Goal: Task Accomplishment & Management: Manage account settings

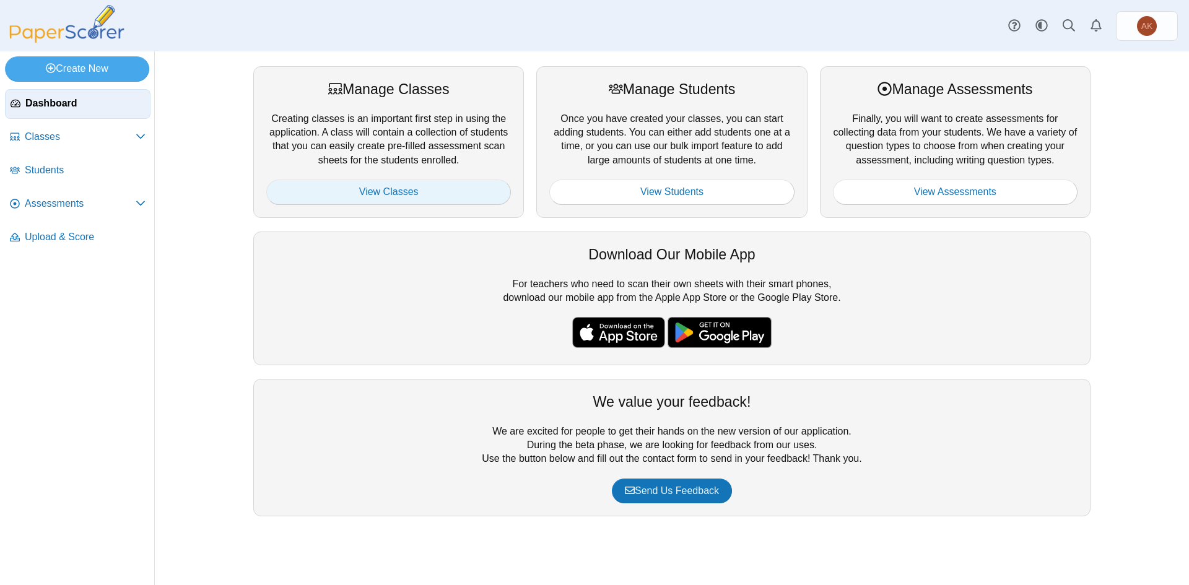
click at [486, 196] on link "View Classes" at bounding box center [388, 192] width 245 height 25
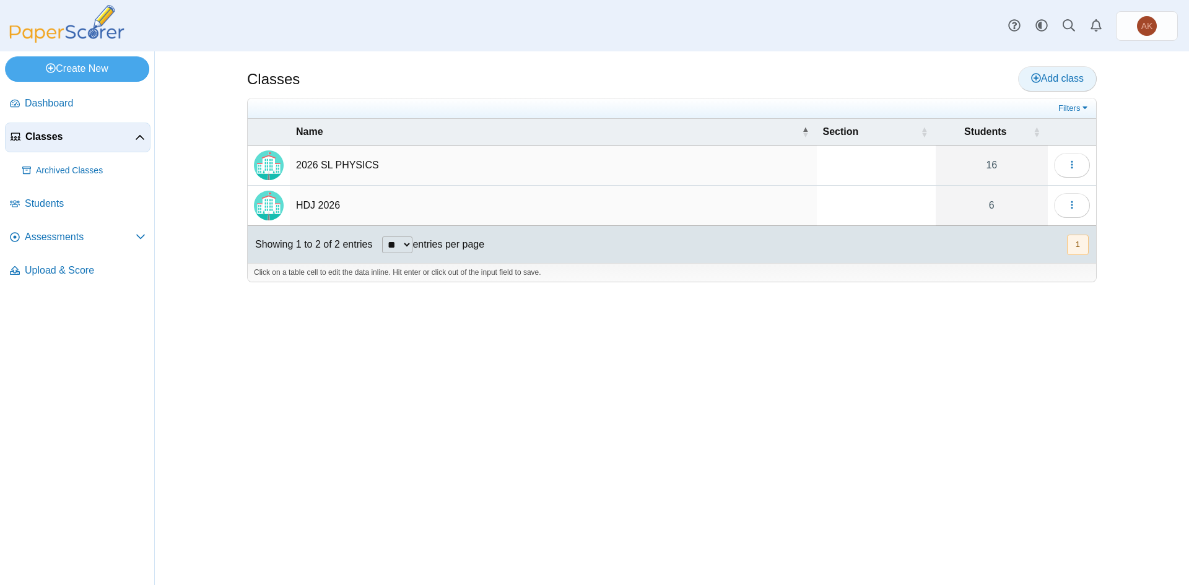
click at [1069, 79] on span "Add class" at bounding box center [1057, 78] width 53 height 11
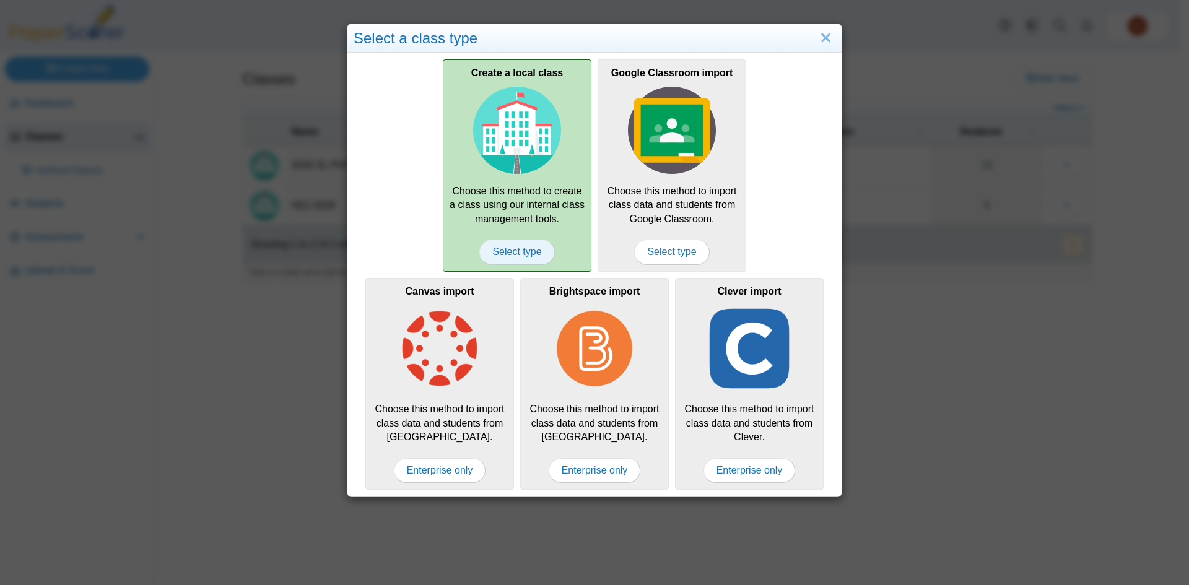
click at [531, 253] on span "Select type" at bounding box center [516, 252] width 75 height 25
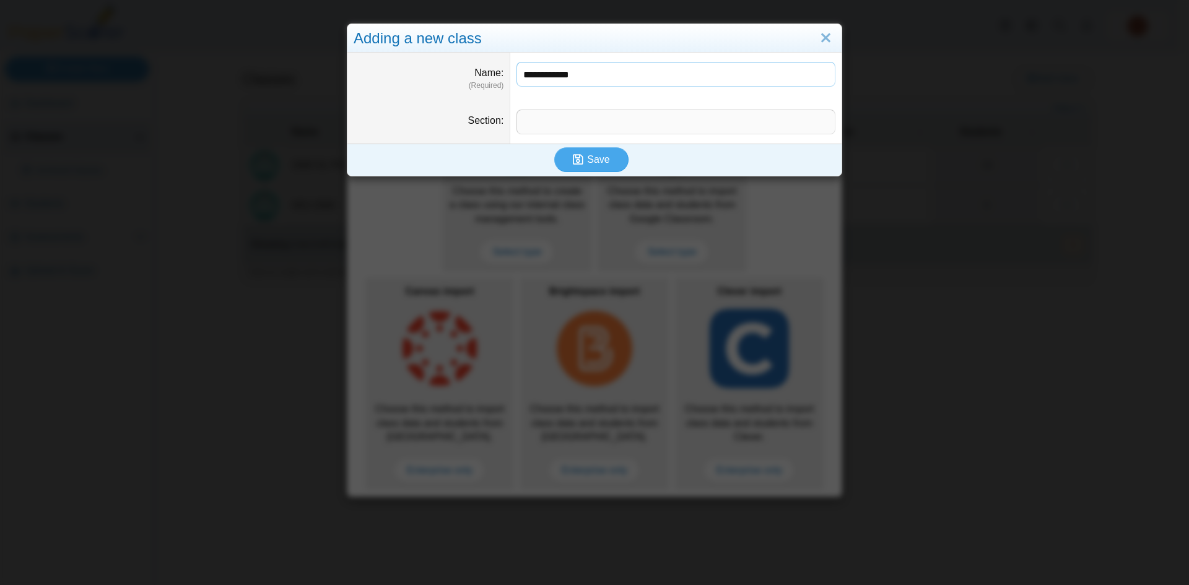
type input "**********"
click at [610, 126] on input "Section" at bounding box center [675, 122] width 319 height 25
type input "*"
click at [580, 162] on icon "submit" at bounding box center [580, 160] width 14 height 14
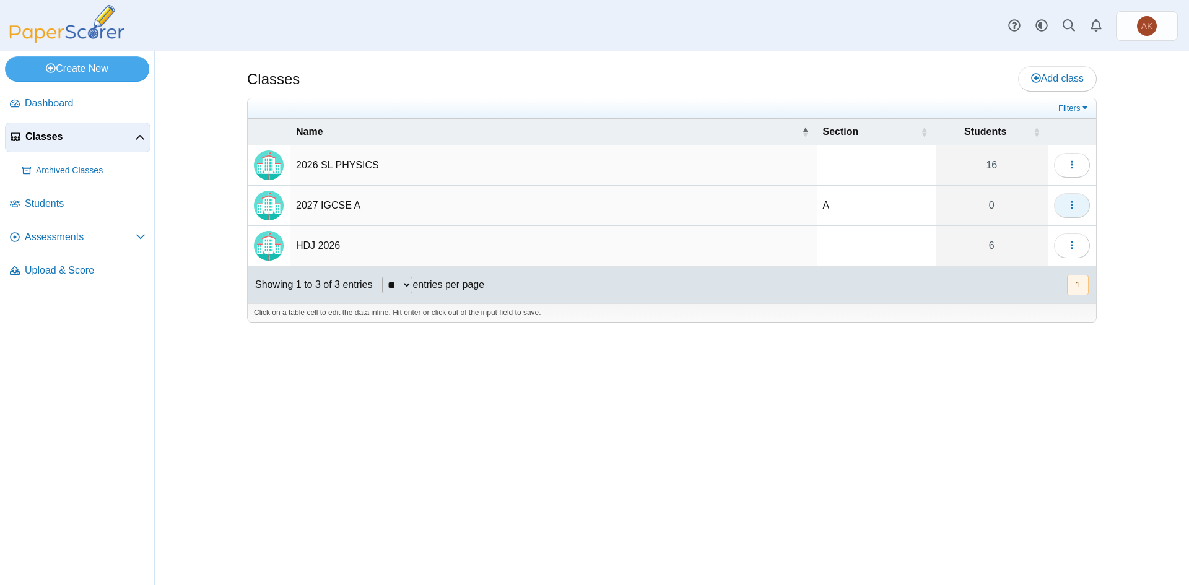
click at [1073, 204] on icon "button" at bounding box center [1072, 205] width 10 height 10
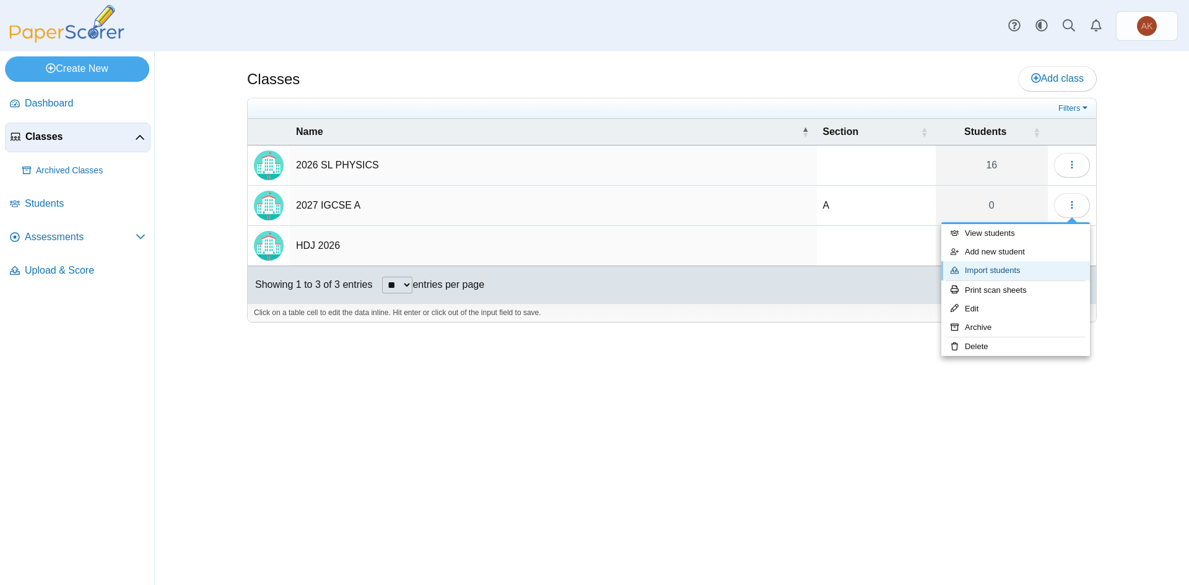
click at [1016, 267] on link "Import students" at bounding box center [1015, 270] width 149 height 19
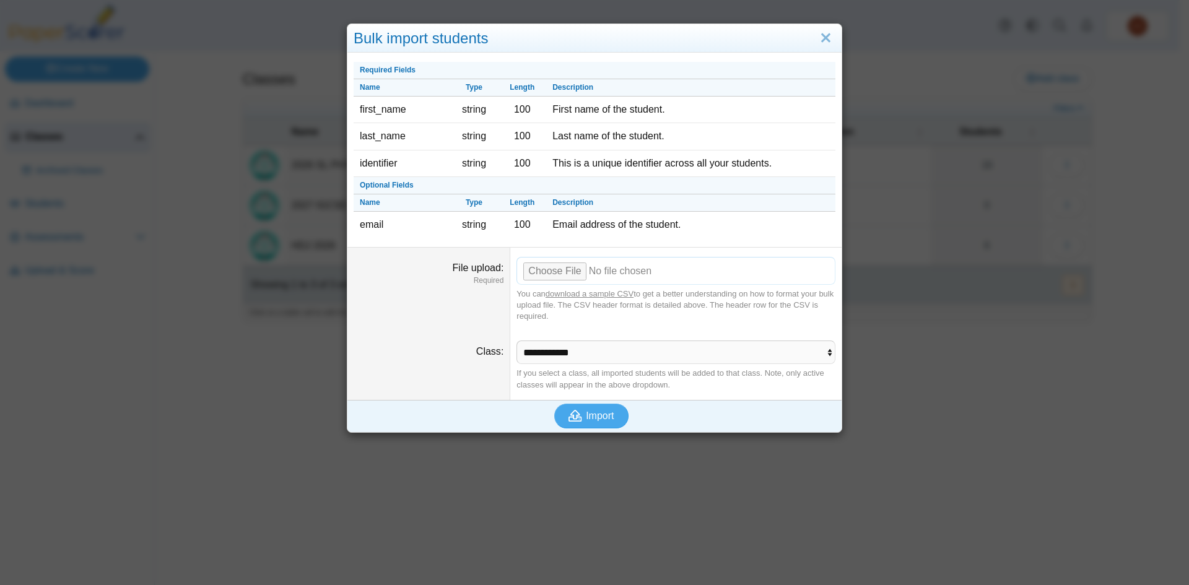
click at [536, 272] on input "File upload" at bounding box center [675, 270] width 319 height 27
type input "**********"
click at [603, 415] on span "Import" at bounding box center [600, 416] width 28 height 11
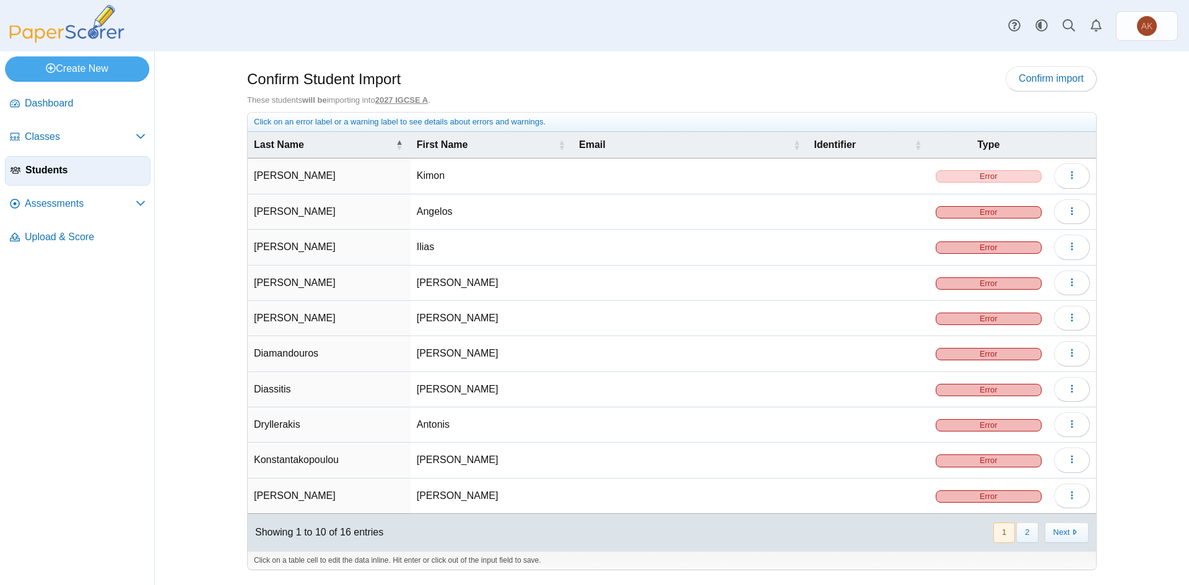
click at [1011, 170] on span "Error" at bounding box center [989, 176] width 106 height 12
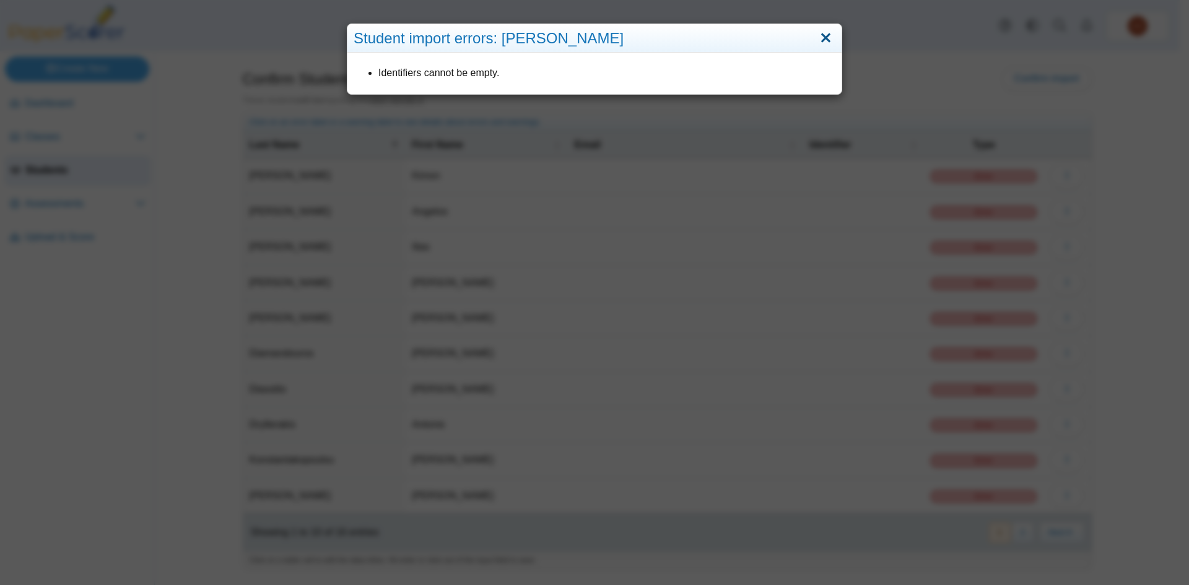
click at [827, 33] on link "Close" at bounding box center [825, 38] width 19 height 21
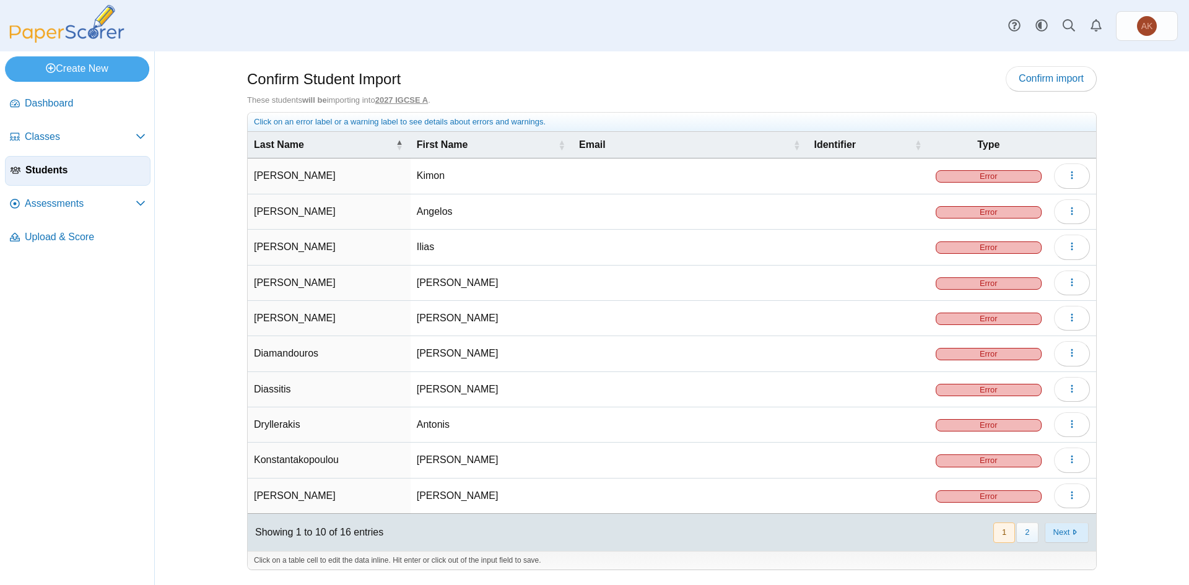
click at [1065, 531] on button "Next" at bounding box center [1067, 533] width 44 height 20
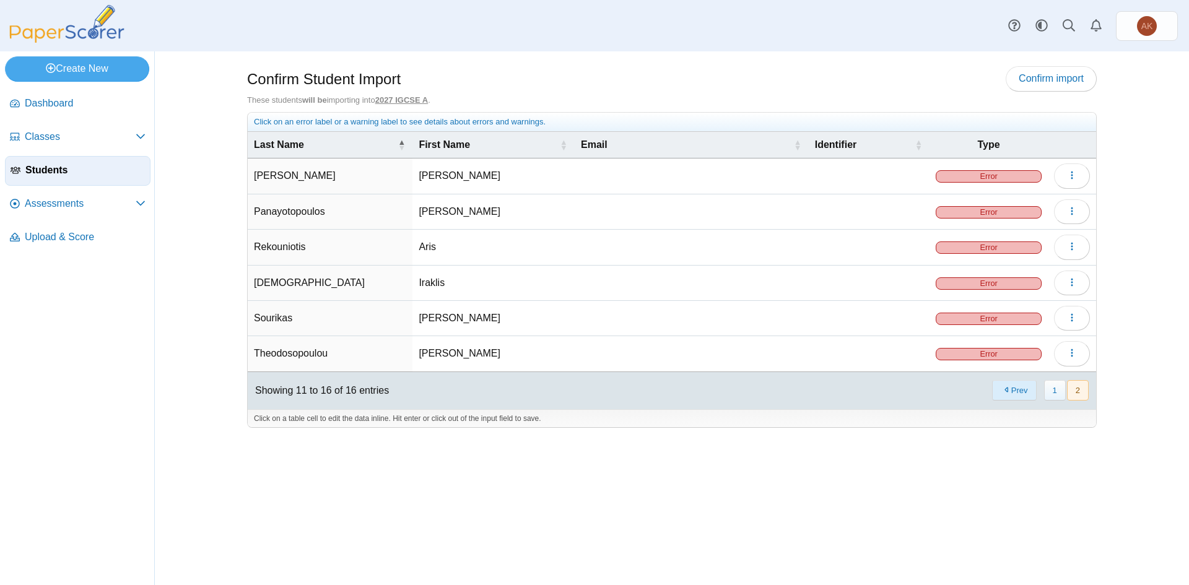
click at [1013, 391] on button "Prev" at bounding box center [1014, 390] width 44 height 20
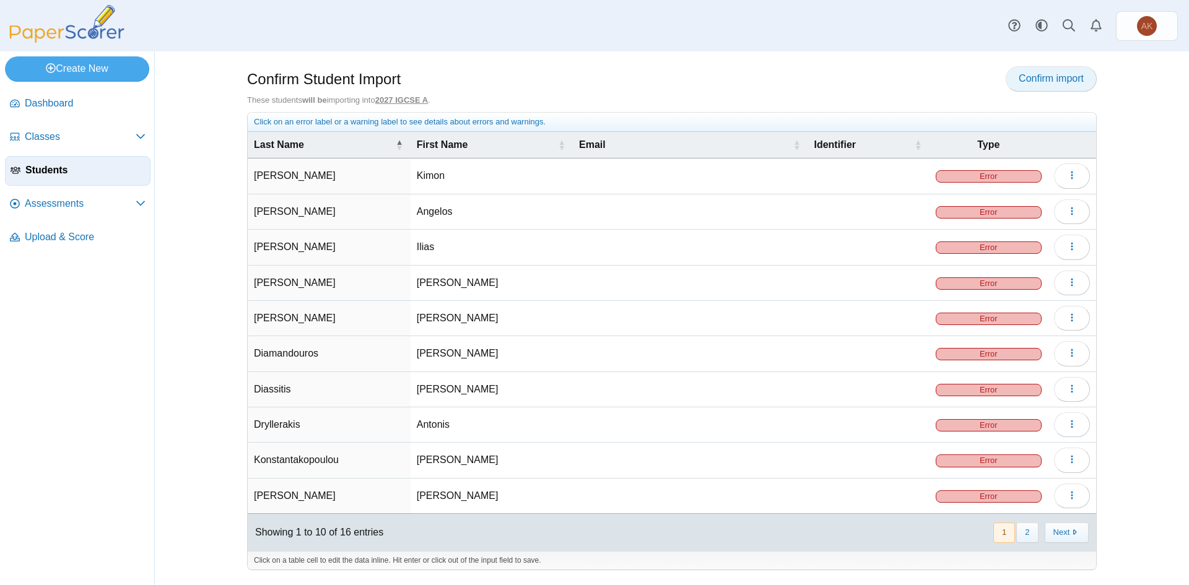
click at [1046, 84] on span "Confirm import" at bounding box center [1051, 78] width 65 height 11
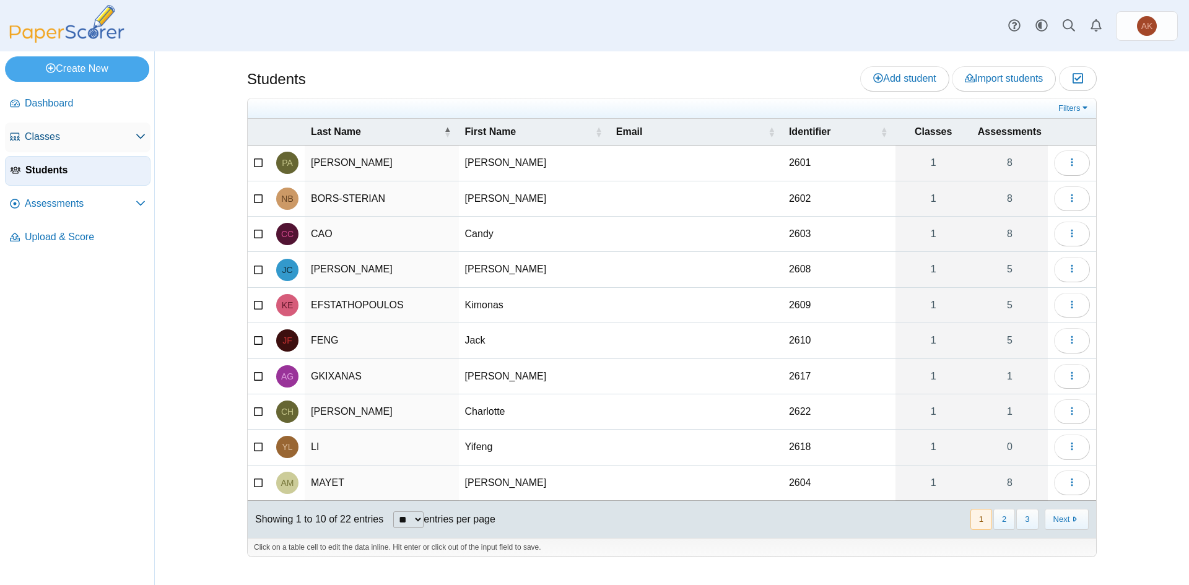
click at [76, 138] on span "Classes" at bounding box center [80, 137] width 111 height 14
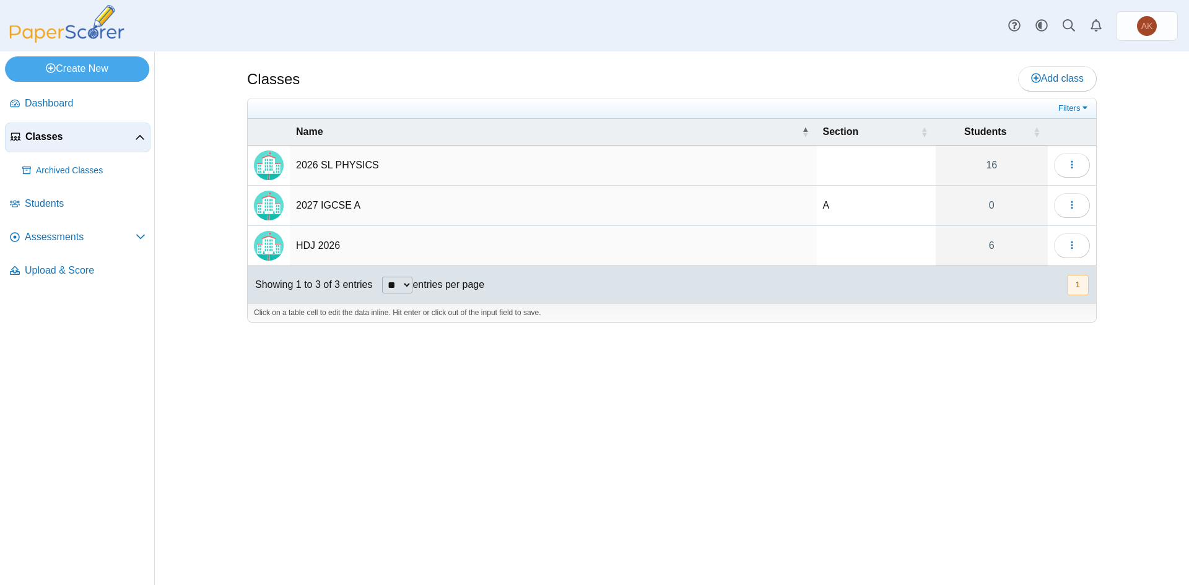
click at [328, 209] on td "2027 IGCSE A" at bounding box center [553, 206] width 527 height 40
type input "**********"
click at [897, 435] on div "Classes Add class Filters 16" at bounding box center [671, 318] width 929 height 534
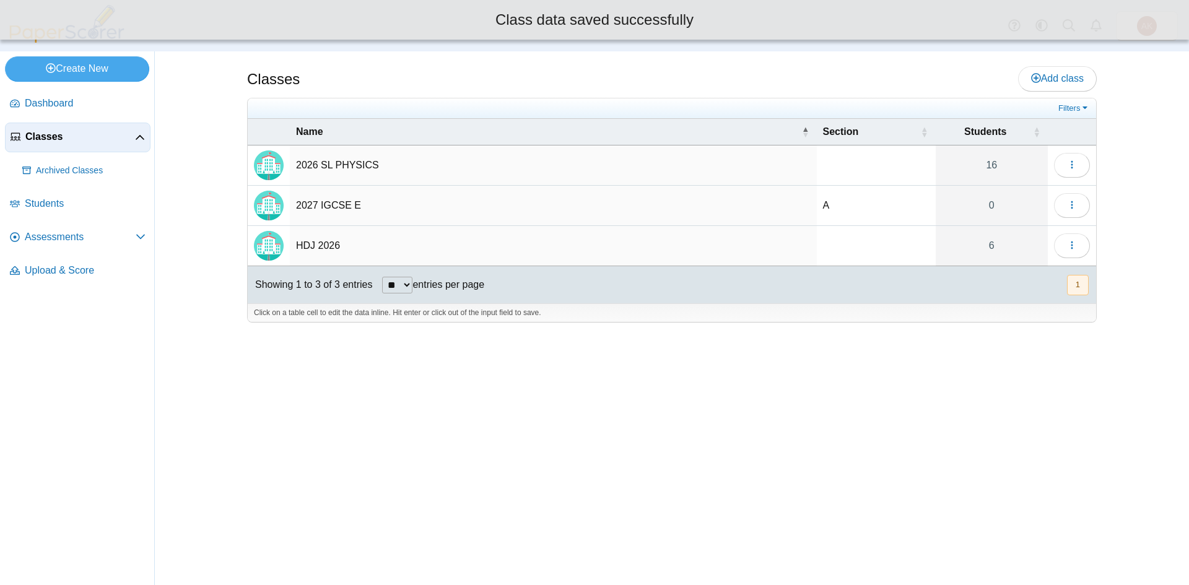
click at [327, 207] on td "2027 IGCSE E" at bounding box center [553, 206] width 527 height 40
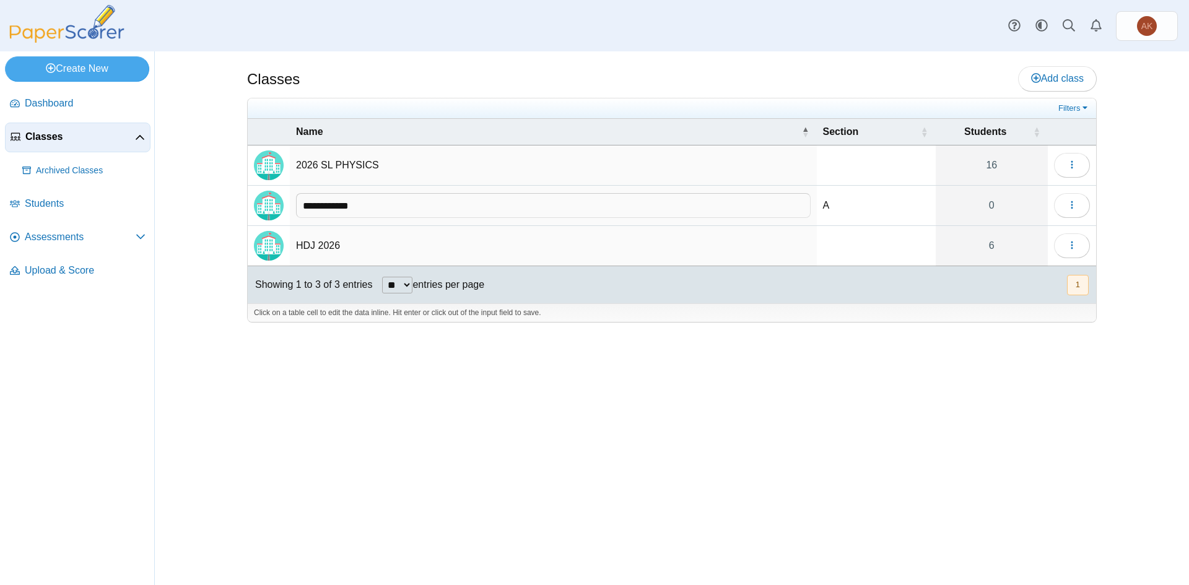
click at [801, 309] on div "Click on a table cell to edit the data inline. Hit enter or click out of the in…" at bounding box center [672, 312] width 848 height 19
click at [832, 198] on td "A" at bounding box center [876, 206] width 119 height 40
click at [832, 198] on input "*" at bounding box center [876, 205] width 107 height 25
type input "*"
click at [1087, 209] on button "button" at bounding box center [1072, 205] width 36 height 25
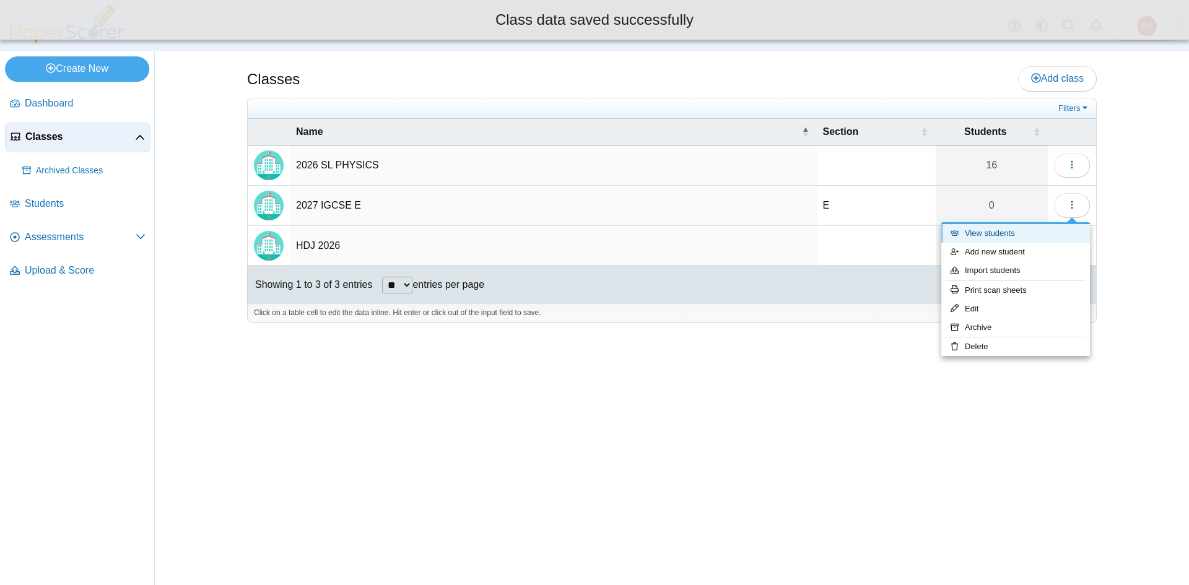
click at [1052, 227] on link "View students" at bounding box center [1015, 233] width 149 height 19
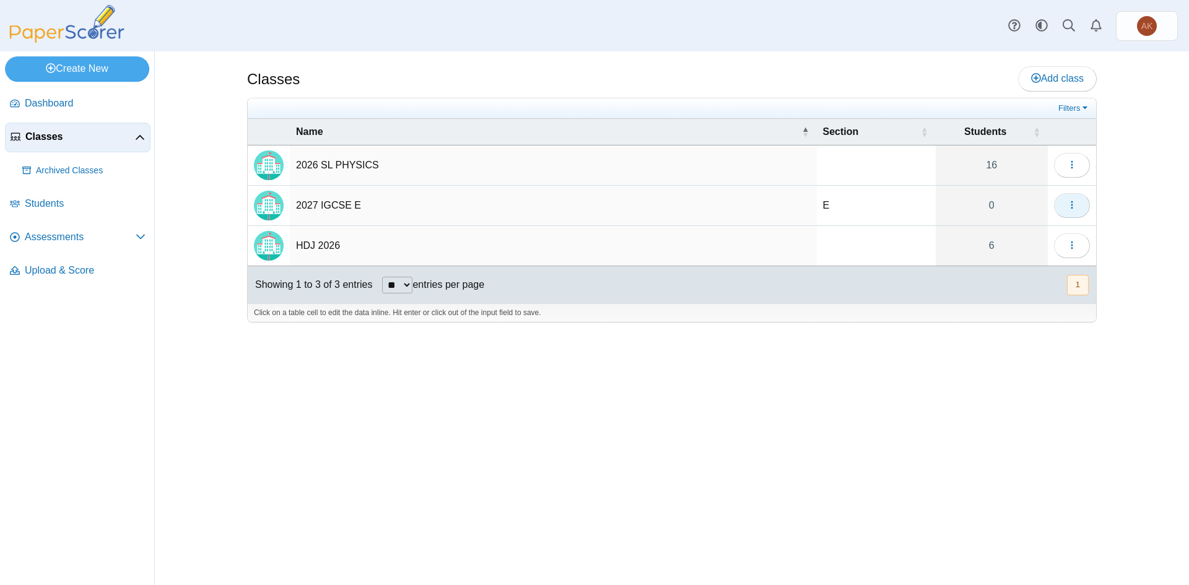
click at [1072, 203] on icon "button" at bounding box center [1072, 205] width 10 height 10
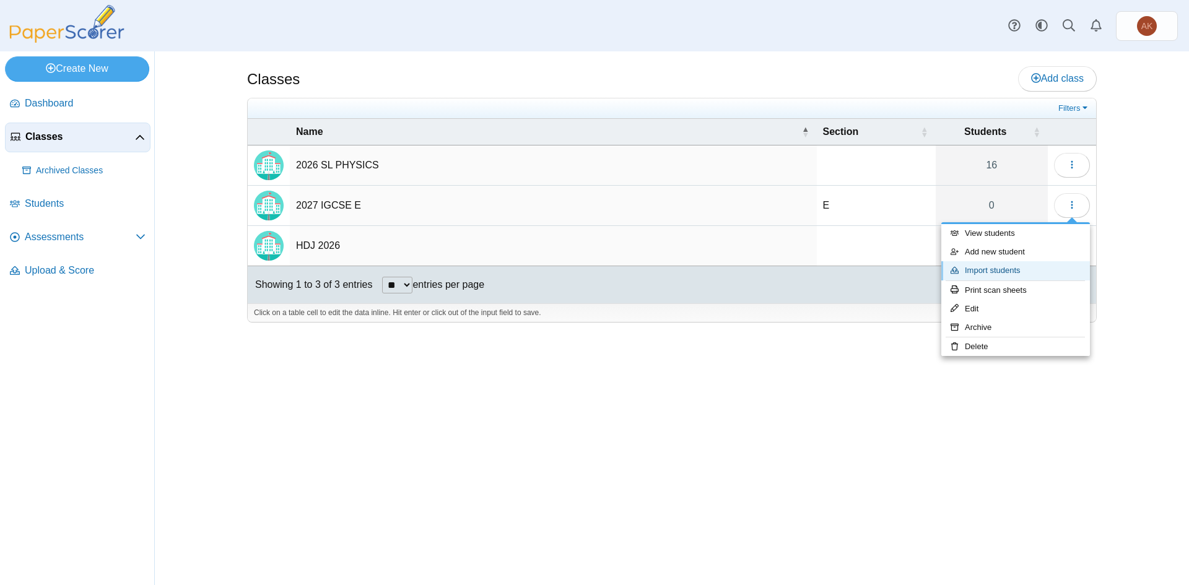
click at [1044, 271] on link "Import students" at bounding box center [1015, 270] width 149 height 19
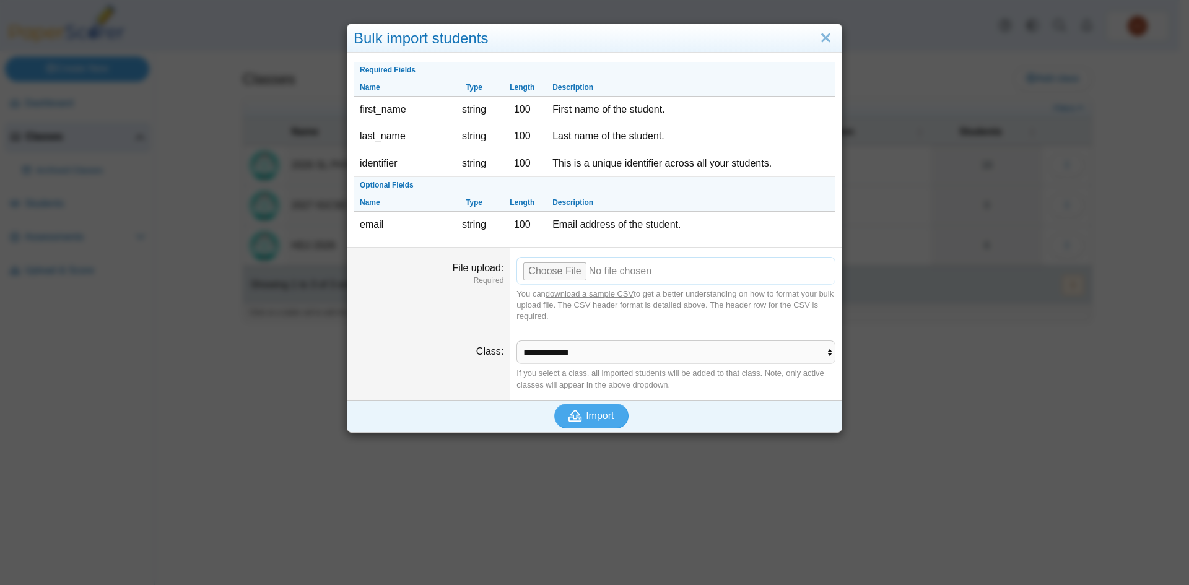
click at [557, 272] on input "File upload" at bounding box center [675, 270] width 319 height 27
type input "**********"
click at [599, 412] on span "Import" at bounding box center [600, 416] width 28 height 11
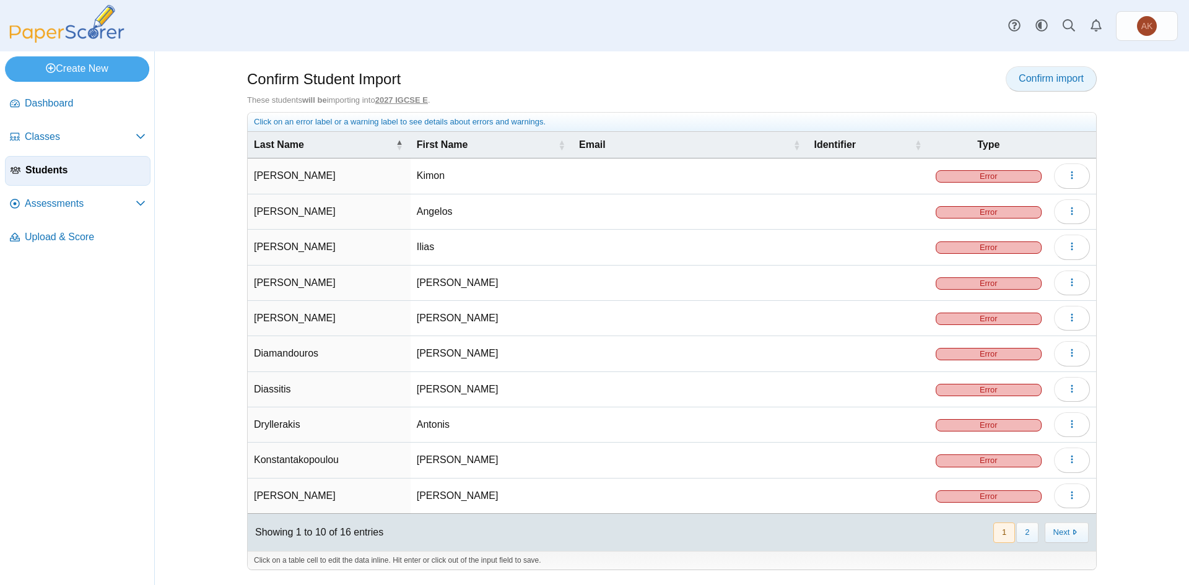
click at [1051, 80] on span "Confirm import" at bounding box center [1051, 78] width 65 height 11
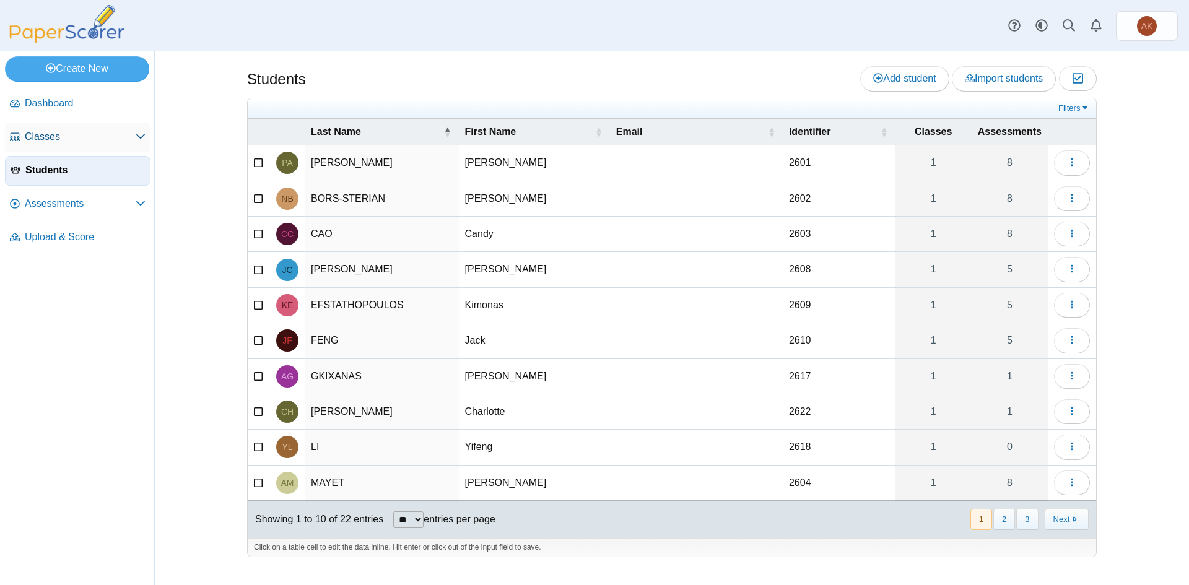
click at [98, 135] on span "Classes" at bounding box center [80, 137] width 111 height 14
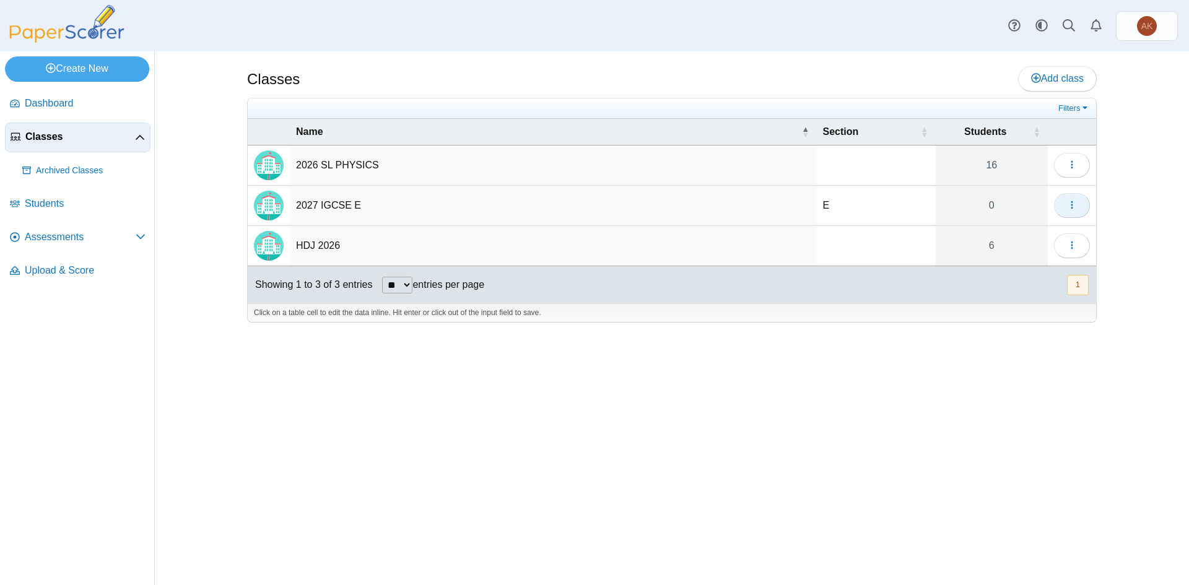
click at [1063, 209] on button "button" at bounding box center [1072, 205] width 36 height 25
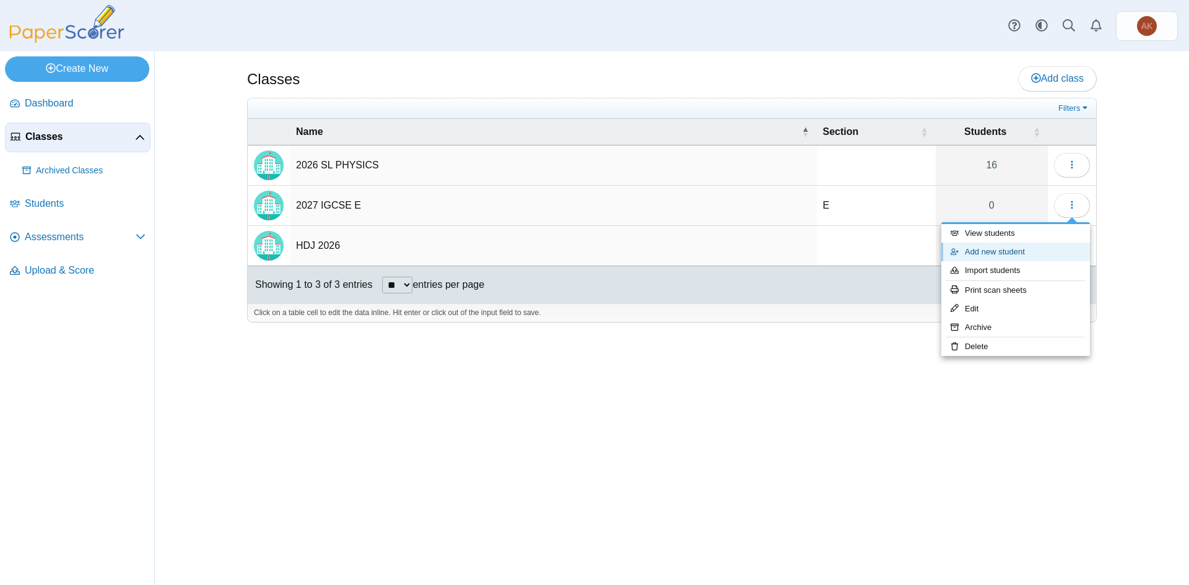
click at [1055, 254] on link "Add new student" at bounding box center [1015, 252] width 149 height 19
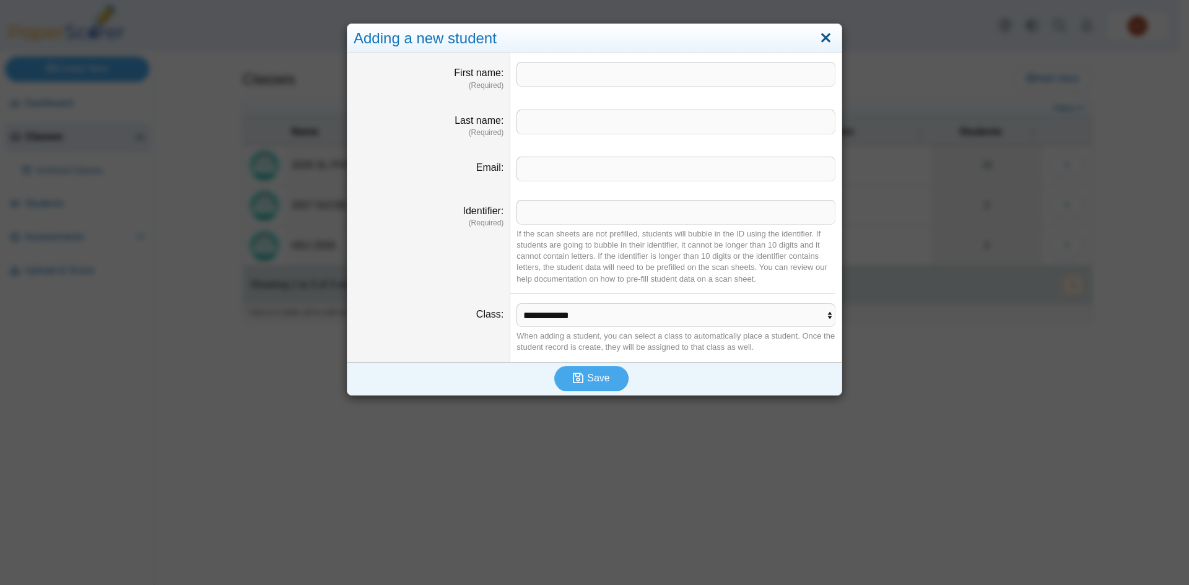
click at [825, 38] on link "Close" at bounding box center [825, 38] width 19 height 21
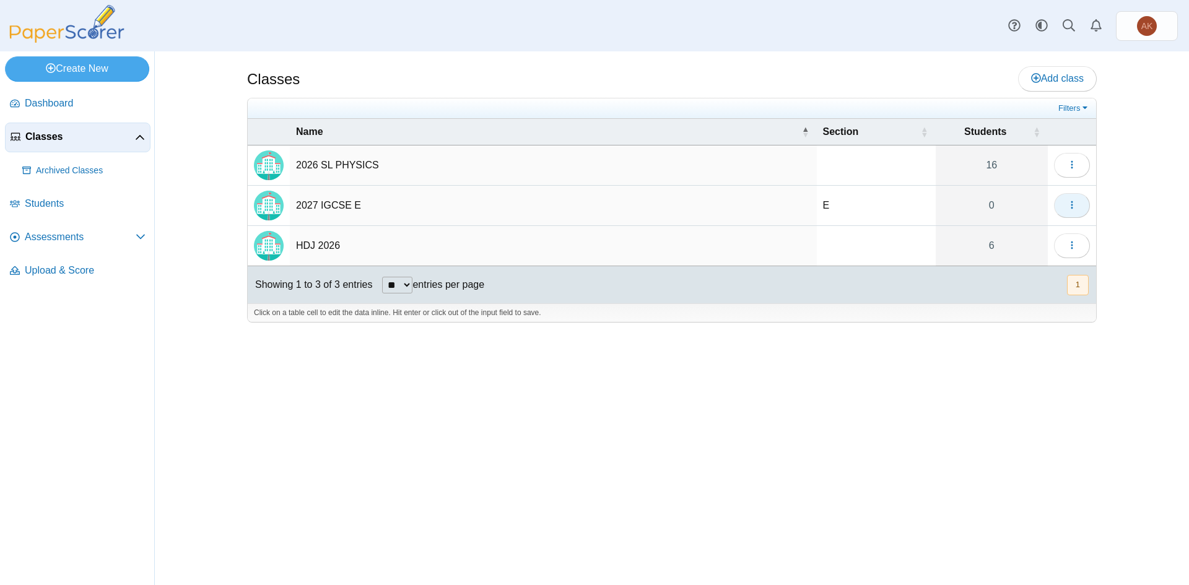
click at [1072, 200] on icon "button" at bounding box center [1072, 205] width 10 height 10
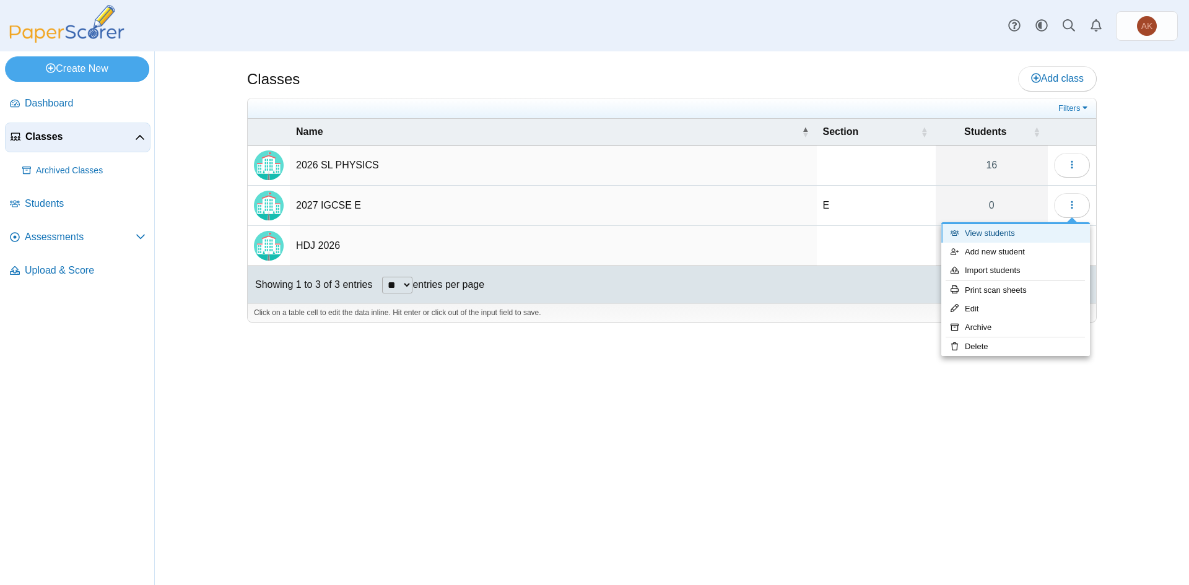
click at [1065, 238] on link "View students" at bounding box center [1015, 233] width 149 height 19
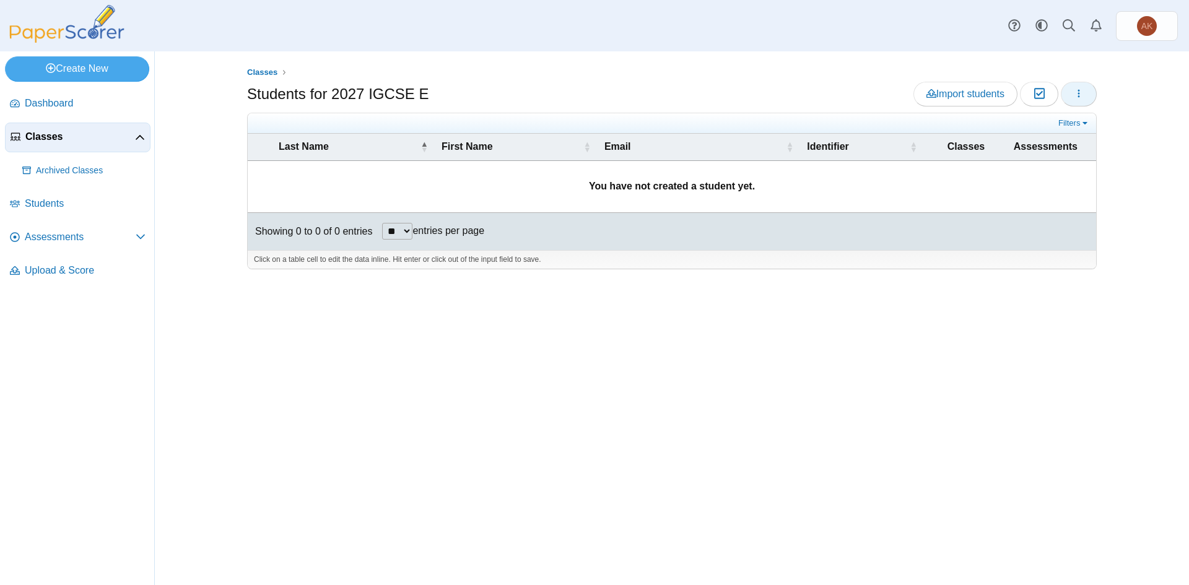
click at [1076, 95] on icon "button" at bounding box center [1079, 94] width 10 height 10
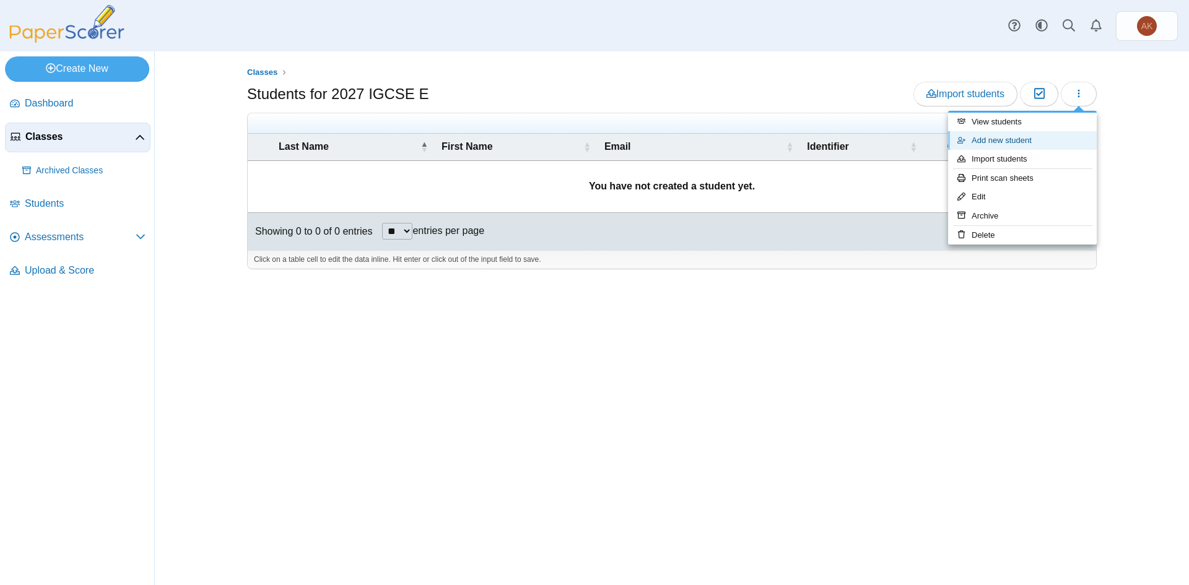
click at [1081, 138] on link "Add new student" at bounding box center [1022, 140] width 149 height 19
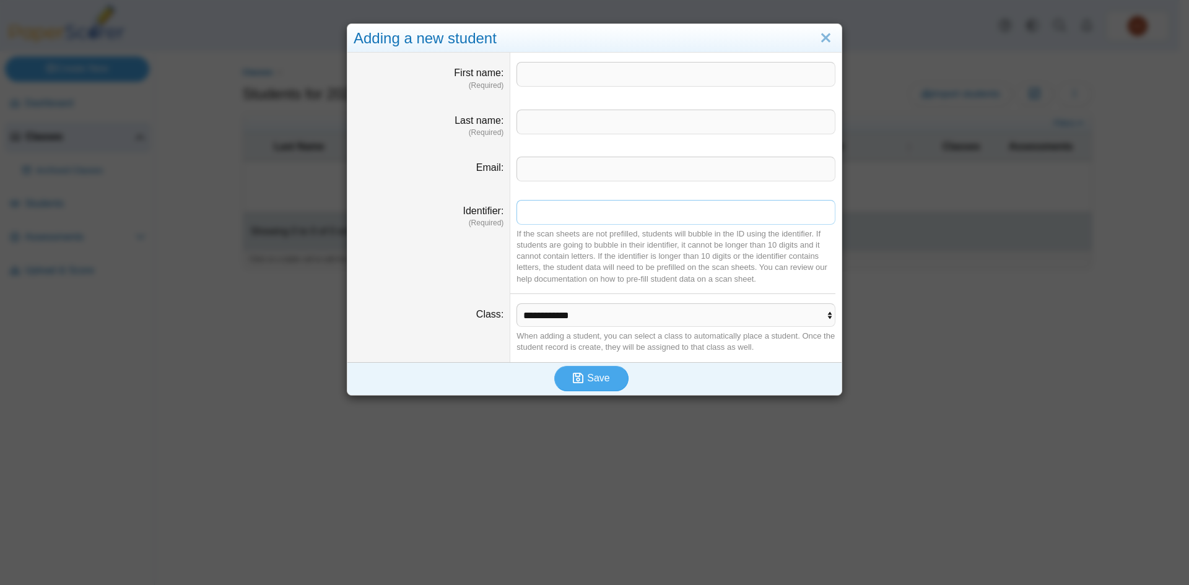
click at [793, 224] on input "Identifier" at bounding box center [675, 212] width 319 height 25
click at [817, 32] on link "Close" at bounding box center [825, 38] width 19 height 21
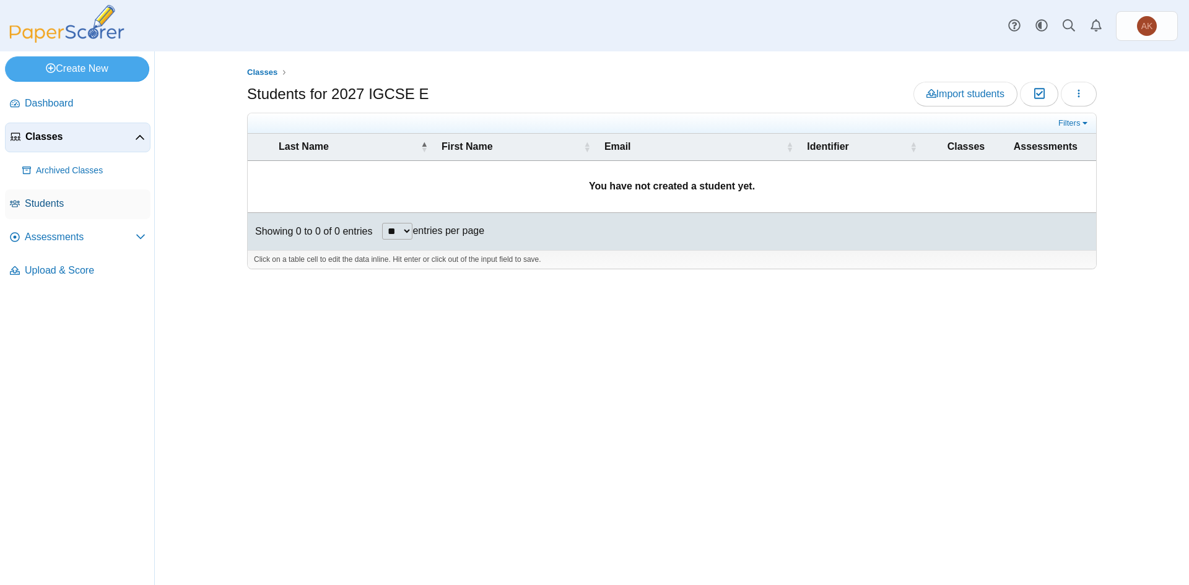
click at [89, 202] on span "Students" at bounding box center [85, 204] width 121 height 14
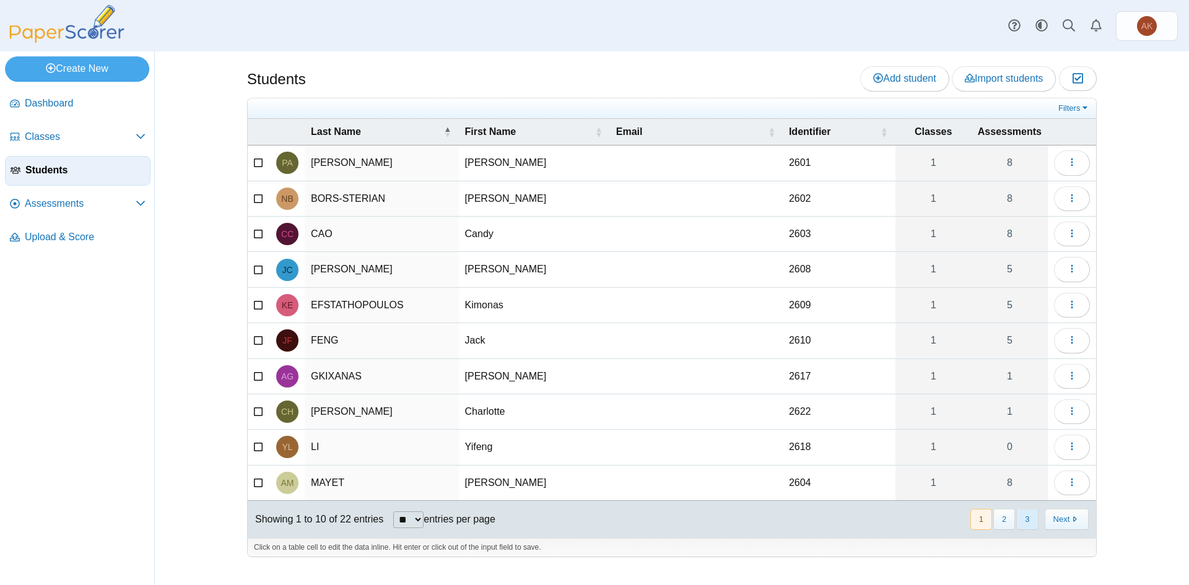
click at [1031, 520] on button "3" at bounding box center [1027, 519] width 22 height 20
